Goal: Task Accomplishment & Management: Complete application form

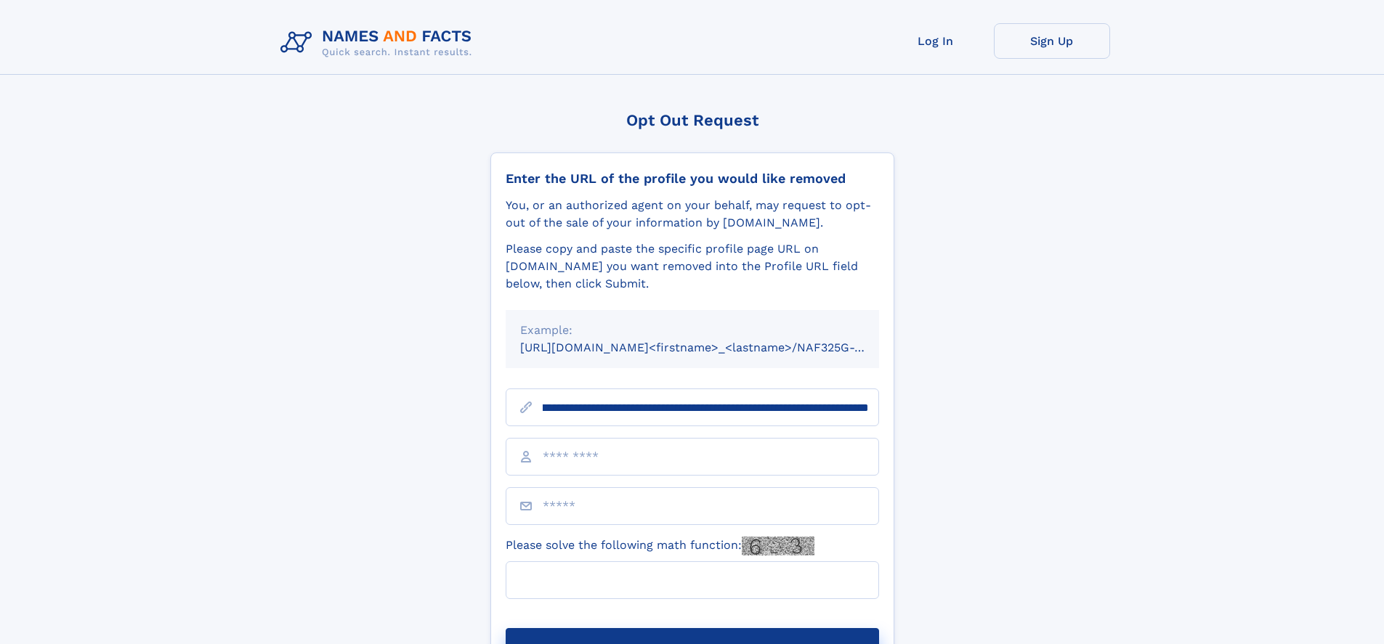
scroll to position [0, 163]
type input "**********"
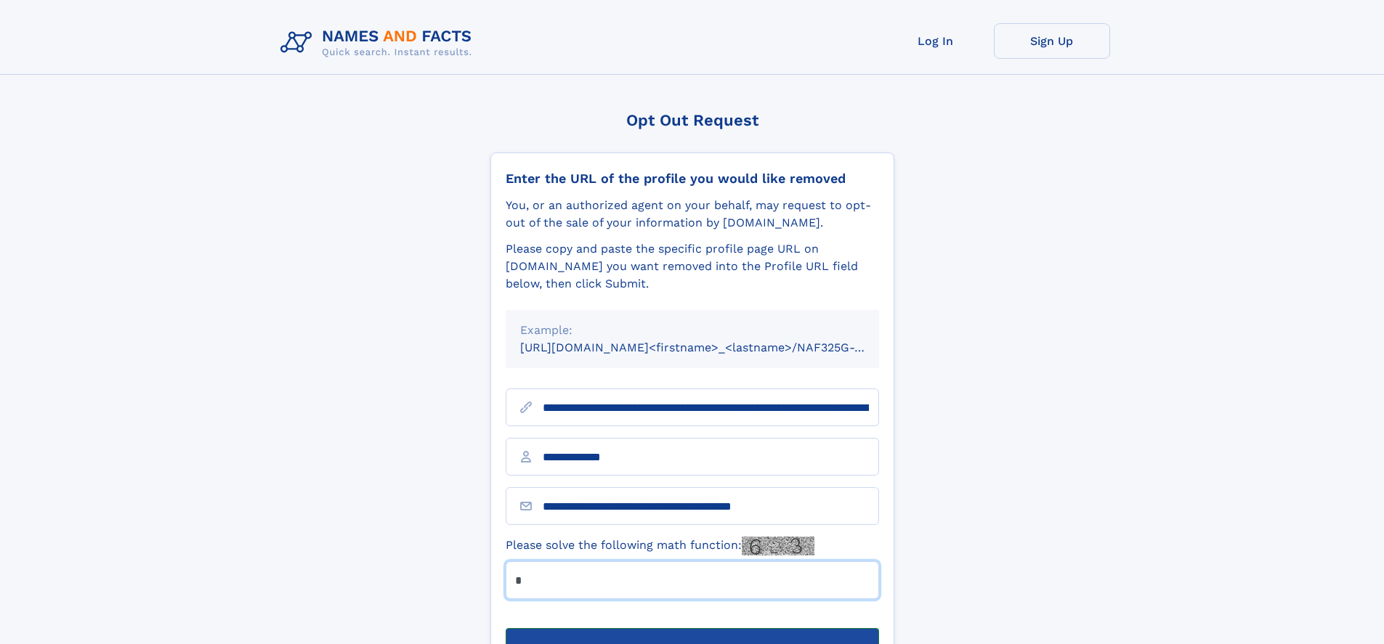
type input "*"
click at [692, 628] on button "Submit Opt Out Request" at bounding box center [692, 651] width 373 height 46
